Goal: Check status

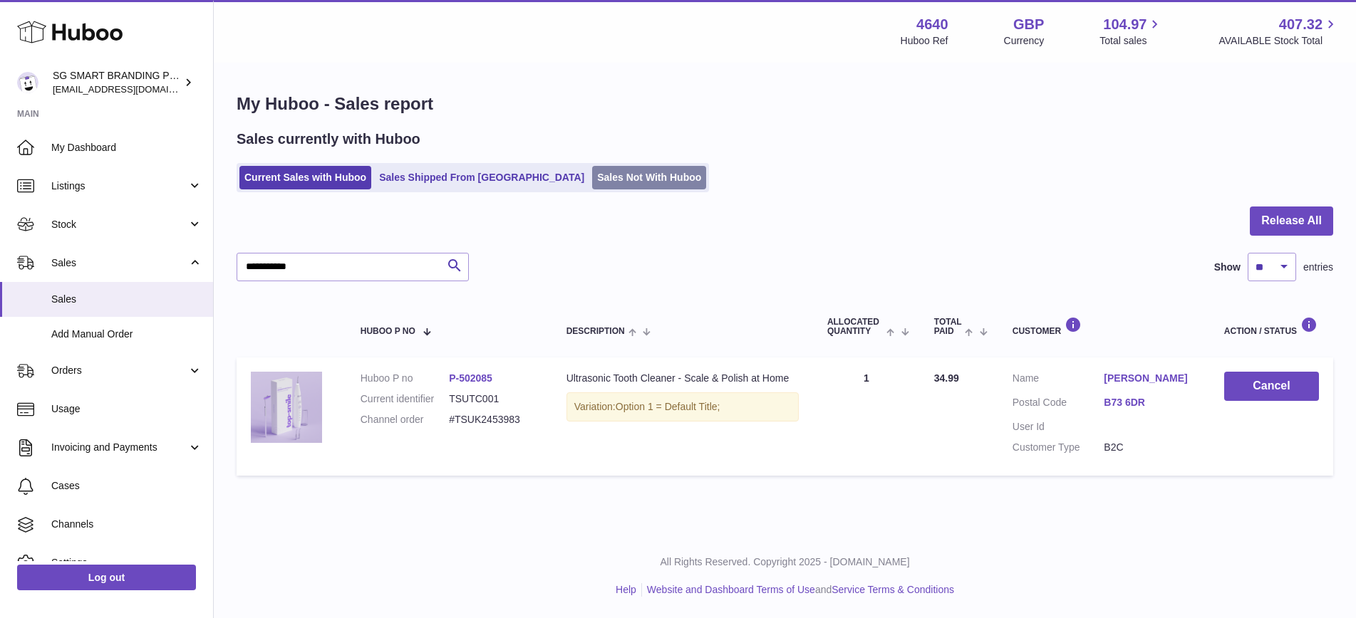
click at [592, 175] on link "Sales Not With Huboo" at bounding box center [649, 178] width 114 height 24
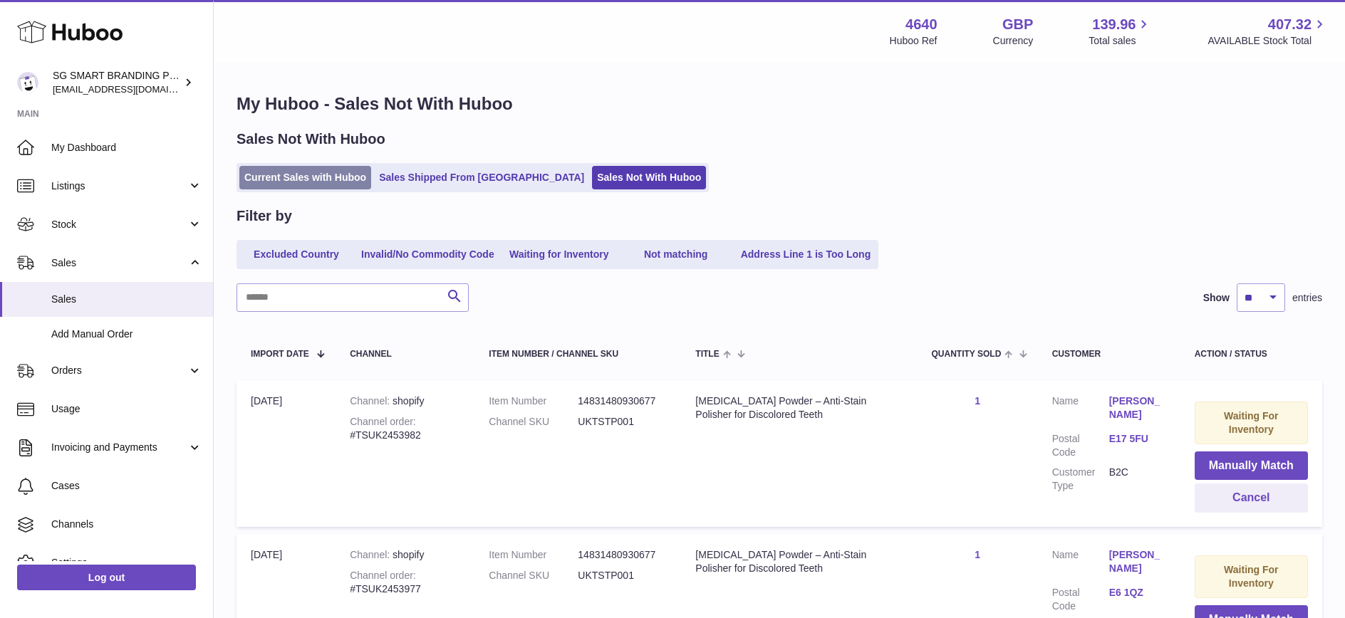
click at [305, 172] on link "Current Sales with Huboo" at bounding box center [305, 178] width 132 height 24
